Goal: Information Seeking & Learning: Find specific fact

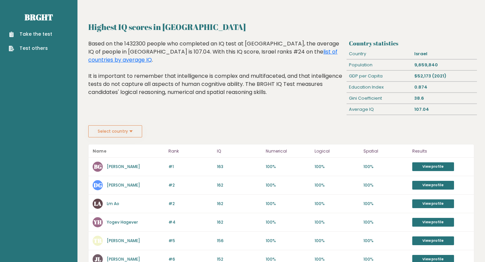
scroll to position [9, 0]
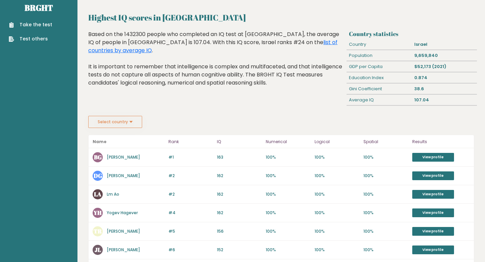
click at [127, 125] on button "Select country" at bounding box center [115, 122] width 54 height 12
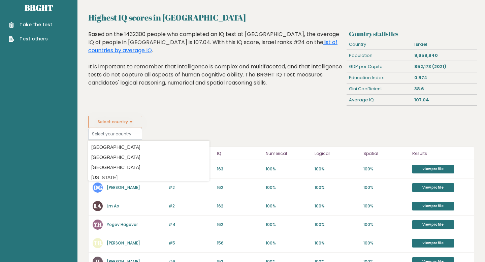
click at [144, 107] on div "Highest IQ scores in Israel Based on the 1432300 people who completed an IQ tes…" at bounding box center [216, 73] width 261 height 86
click at [130, 119] on button "Select country" at bounding box center [115, 122] width 54 height 12
drag, startPoint x: 228, startPoint y: 189, endPoint x: 215, endPoint y: 187, distance: 13.5
click at [215, 187] on div "#2 DG David Goldberg 163 #2 162 100% 100% 100% View profile" at bounding box center [281, 188] width 385 height 19
click at [243, 185] on p "162" at bounding box center [239, 188] width 45 height 6
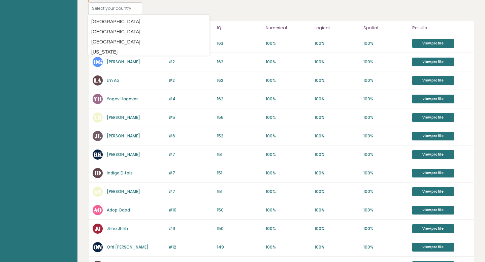
scroll to position [254, 0]
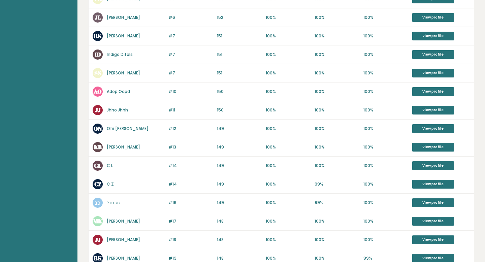
drag, startPoint x: 125, startPoint y: 206, endPoint x: 97, endPoint y: 205, distance: 27.3
click at [97, 205] on div "כנ כוכ נננל" at bounding box center [129, 203] width 72 height 10
click at [194, 210] on div "#16 כנ כוכ נננל 149 #16 149 100% 99% 100% View profile" at bounding box center [281, 203] width 385 height 19
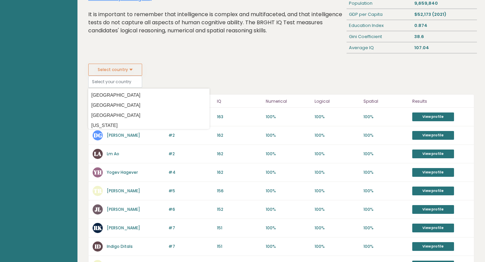
scroll to position [0, 0]
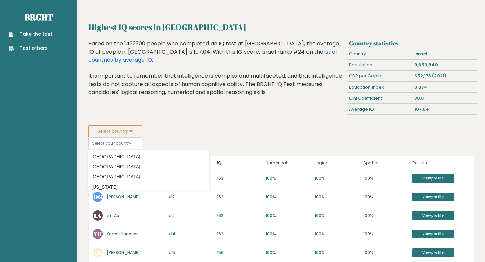
click at [122, 135] on button "Select country" at bounding box center [115, 131] width 54 height 12
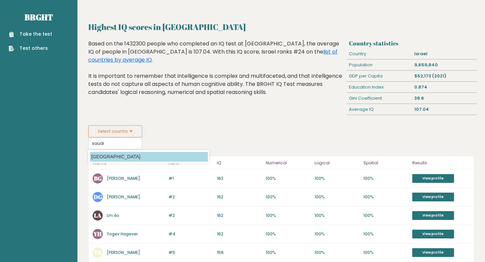
click at [108, 156] on option "[GEOGRAPHIC_DATA]" at bounding box center [149, 157] width 118 height 10
type input "[GEOGRAPHIC_DATA]"
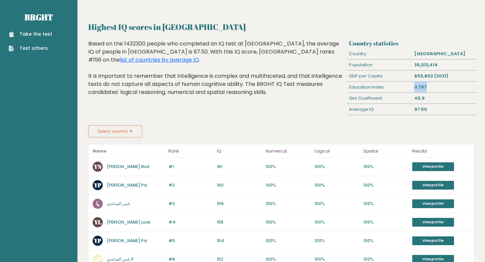
drag, startPoint x: 412, startPoint y: 88, endPoint x: 438, endPoint y: 87, distance: 26.3
click at [438, 87] on div "0.787" at bounding box center [444, 87] width 65 height 11
drag, startPoint x: 430, startPoint y: 107, endPoint x: 403, endPoint y: 107, distance: 26.3
click at [403, 107] on div "Average IQ 97.50" at bounding box center [412, 109] width 130 height 11
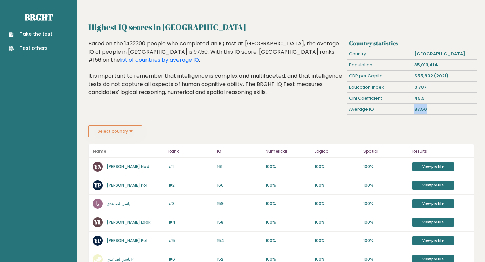
click at [403, 107] on div "Average IQ" at bounding box center [379, 109] width 65 height 11
click at [121, 131] on button "Select country" at bounding box center [115, 131] width 54 height 12
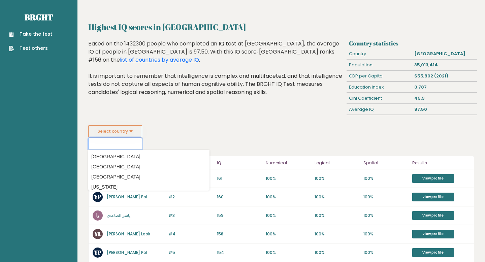
click at [119, 143] on input at bounding box center [115, 143] width 54 height 12
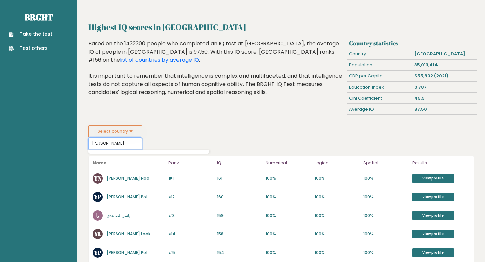
click at [113, 144] on input "isreal" at bounding box center [115, 143] width 54 height 12
type input "isreal"
click at [184, 148] on fieldset "Select country isreal Country Afghanistan Albania Algeria American Samoa Andorr…" at bounding box center [148, 137] width 121 height 24
click at [110, 143] on input "isreal" at bounding box center [115, 143] width 54 height 12
drag, startPoint x: 110, startPoint y: 143, endPoint x: 69, endPoint y: 143, distance: 41.4
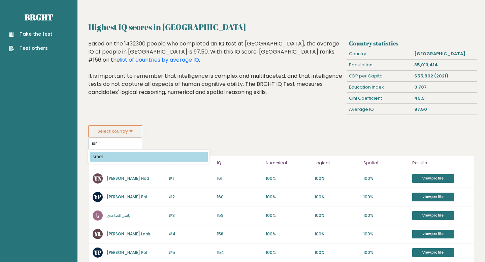
click at [124, 159] on option "Israel" at bounding box center [149, 157] width 118 height 10
type input "Israel"
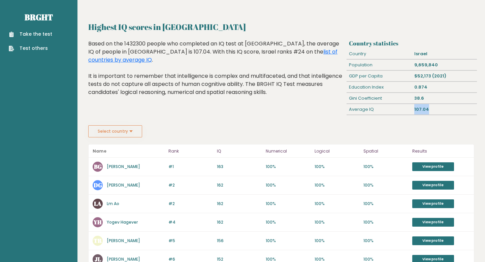
drag, startPoint x: 432, startPoint y: 106, endPoint x: 408, endPoint y: 111, distance: 24.6
click at [409, 109] on div "Average IQ 107.04" at bounding box center [412, 109] width 130 height 11
click at [350, 126] on div "Select country Country [GEOGRAPHIC_DATA] [GEOGRAPHIC_DATA] [GEOGRAPHIC_DATA] [U…" at bounding box center [281, 131] width 386 height 12
